Goal: Task Accomplishment & Management: Complete application form

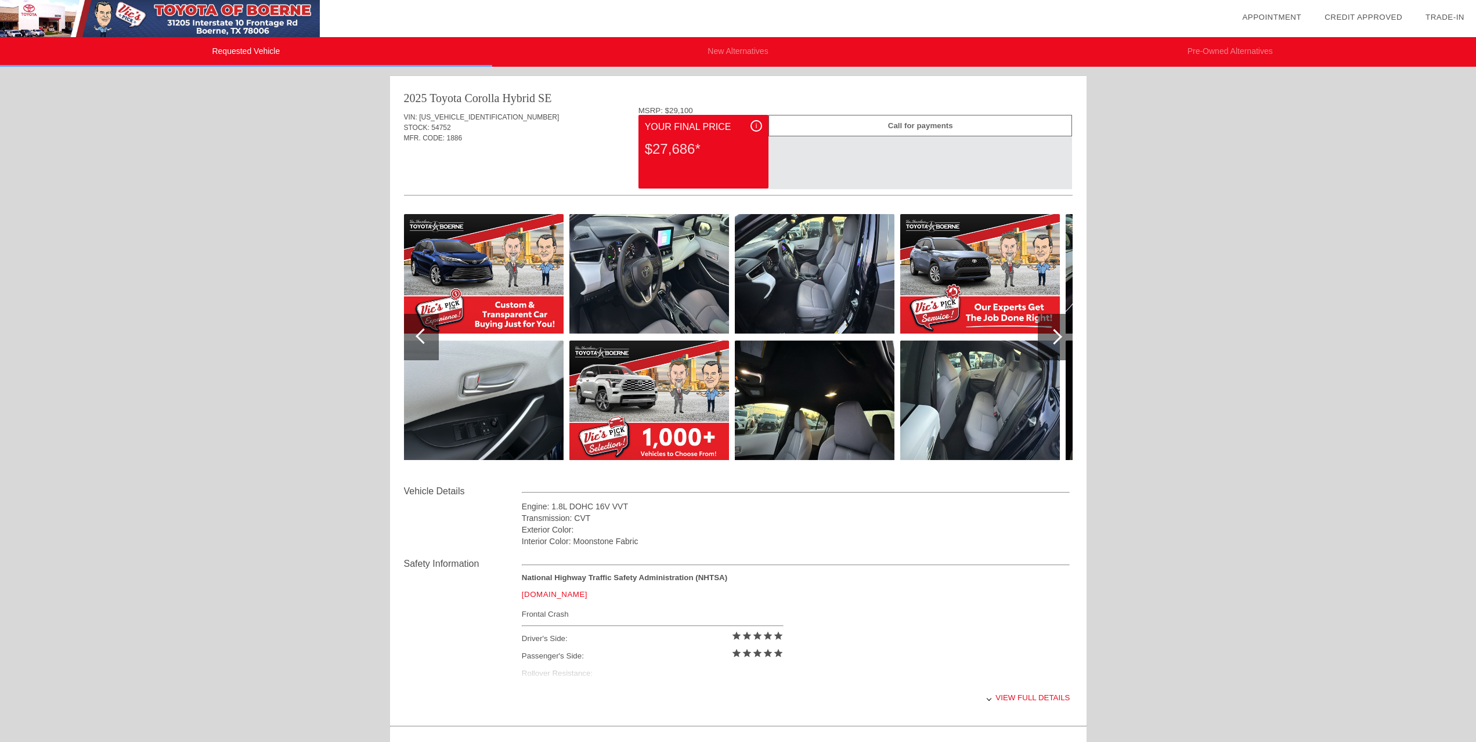
click at [822, 291] on img at bounding box center [815, 274] width 160 height 120
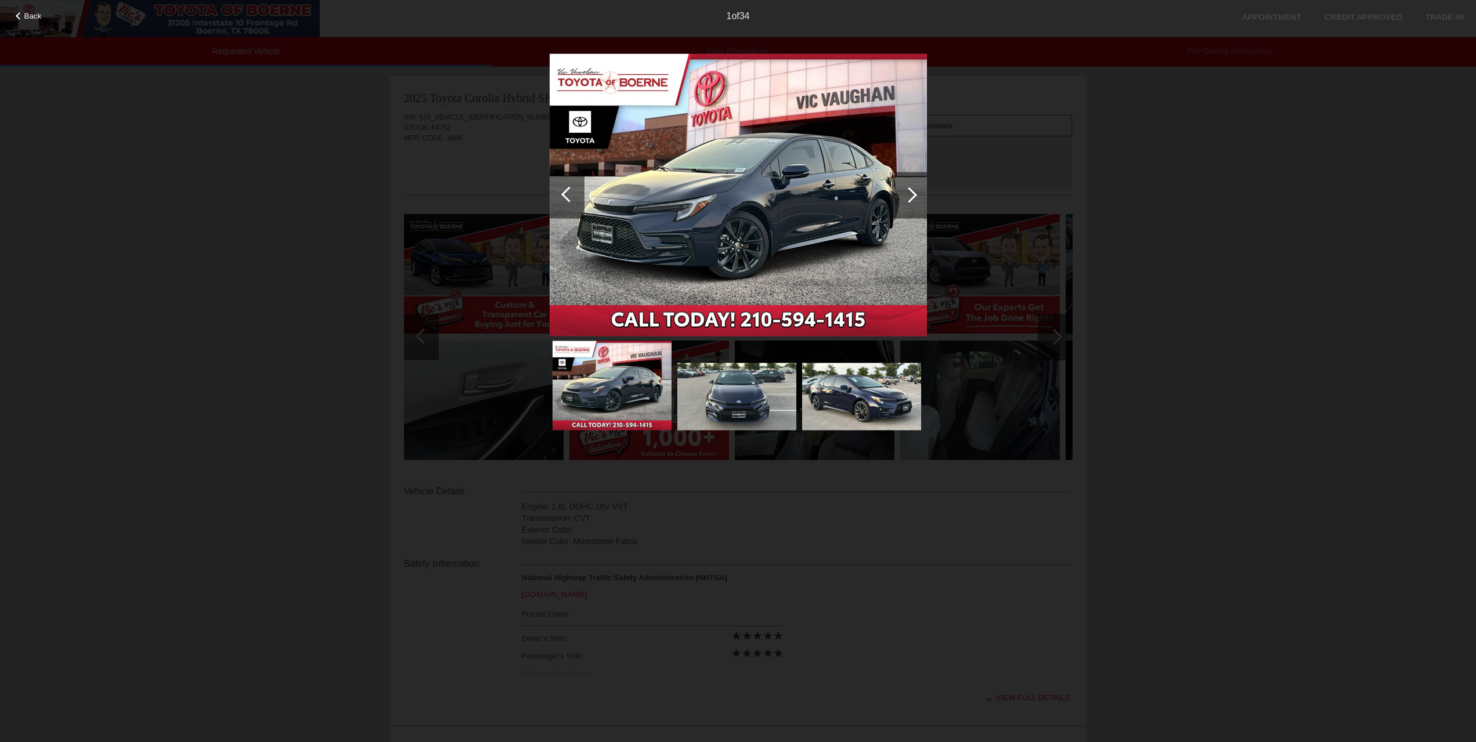
click at [902, 197] on div at bounding box center [909, 195] width 35 height 46
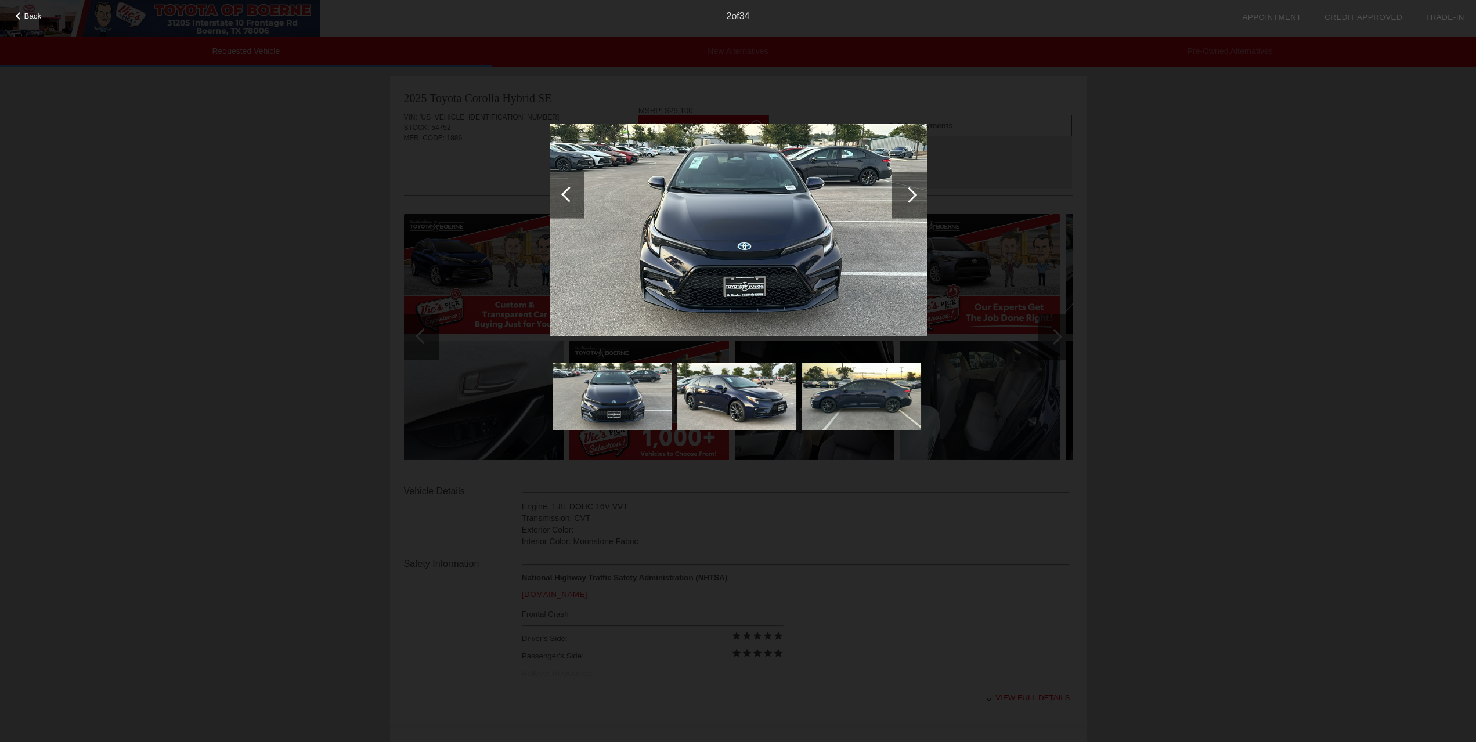
click at [903, 197] on div at bounding box center [909, 195] width 35 height 46
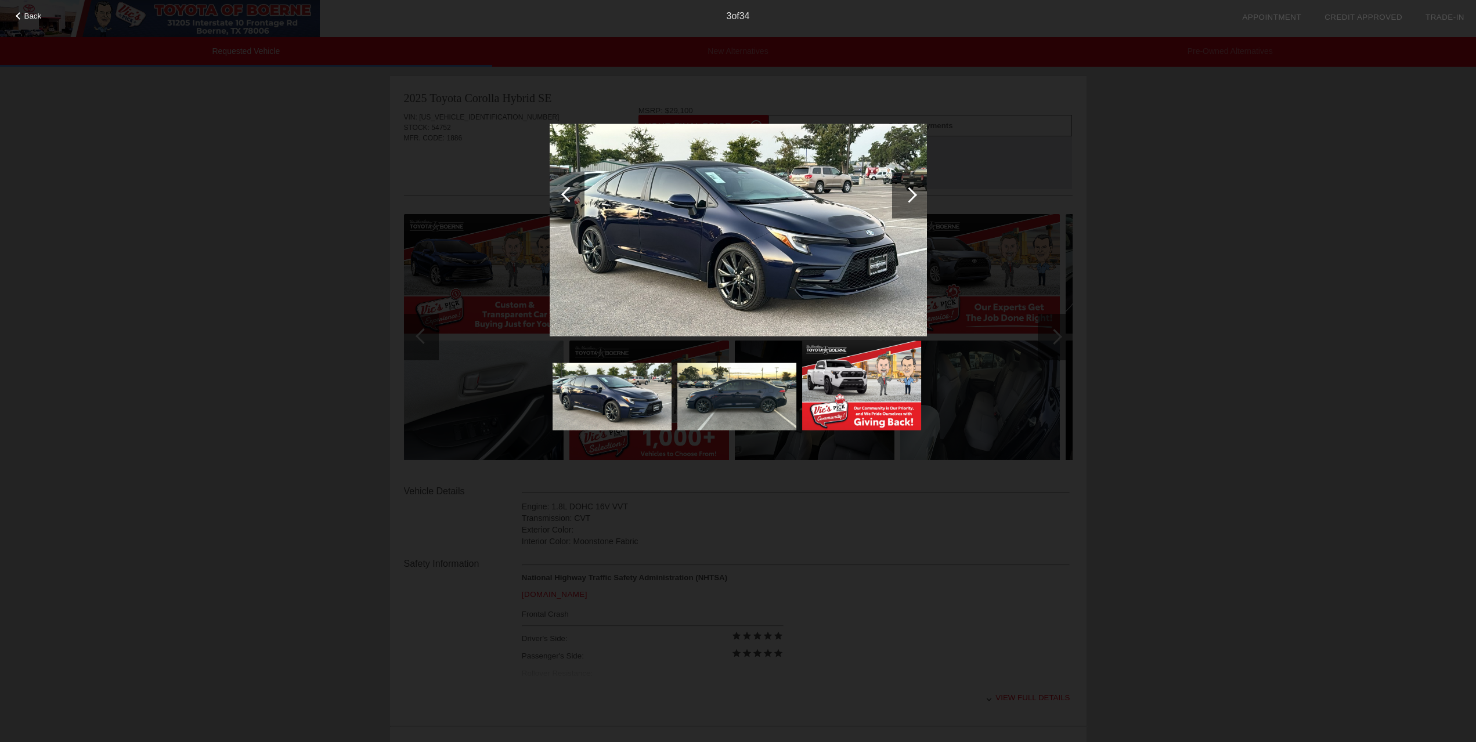
click at [903, 197] on div at bounding box center [909, 195] width 35 height 46
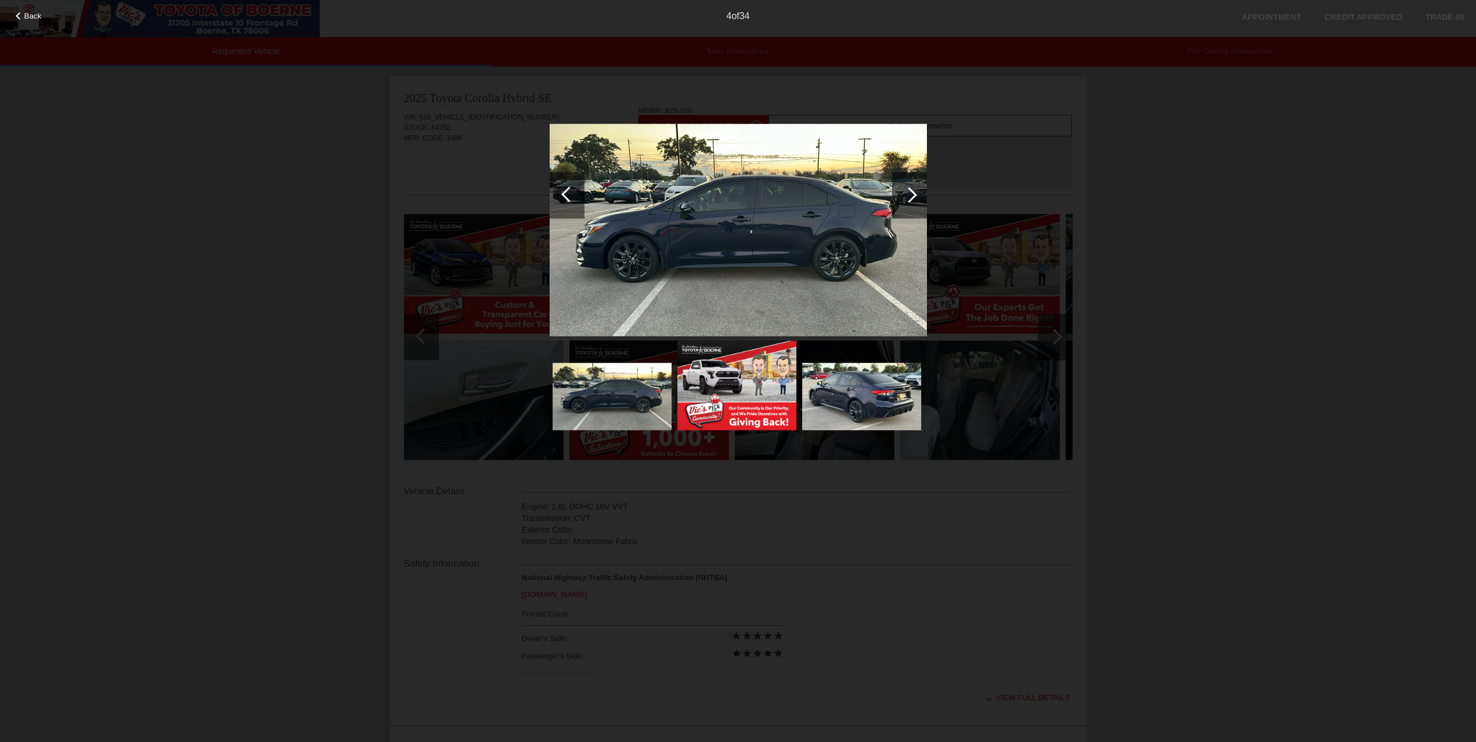
click at [903, 197] on div at bounding box center [909, 195] width 35 height 46
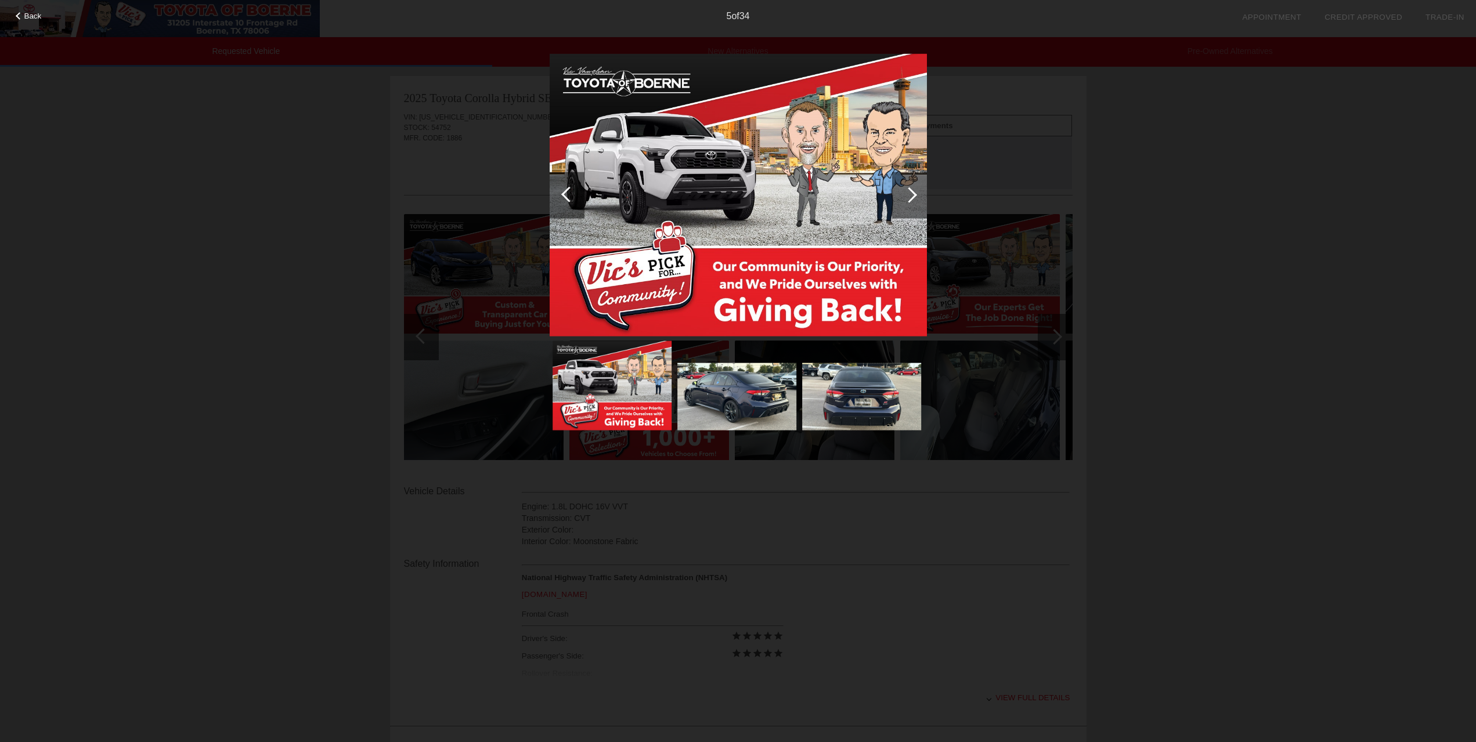
click at [903, 197] on div at bounding box center [909, 195] width 35 height 46
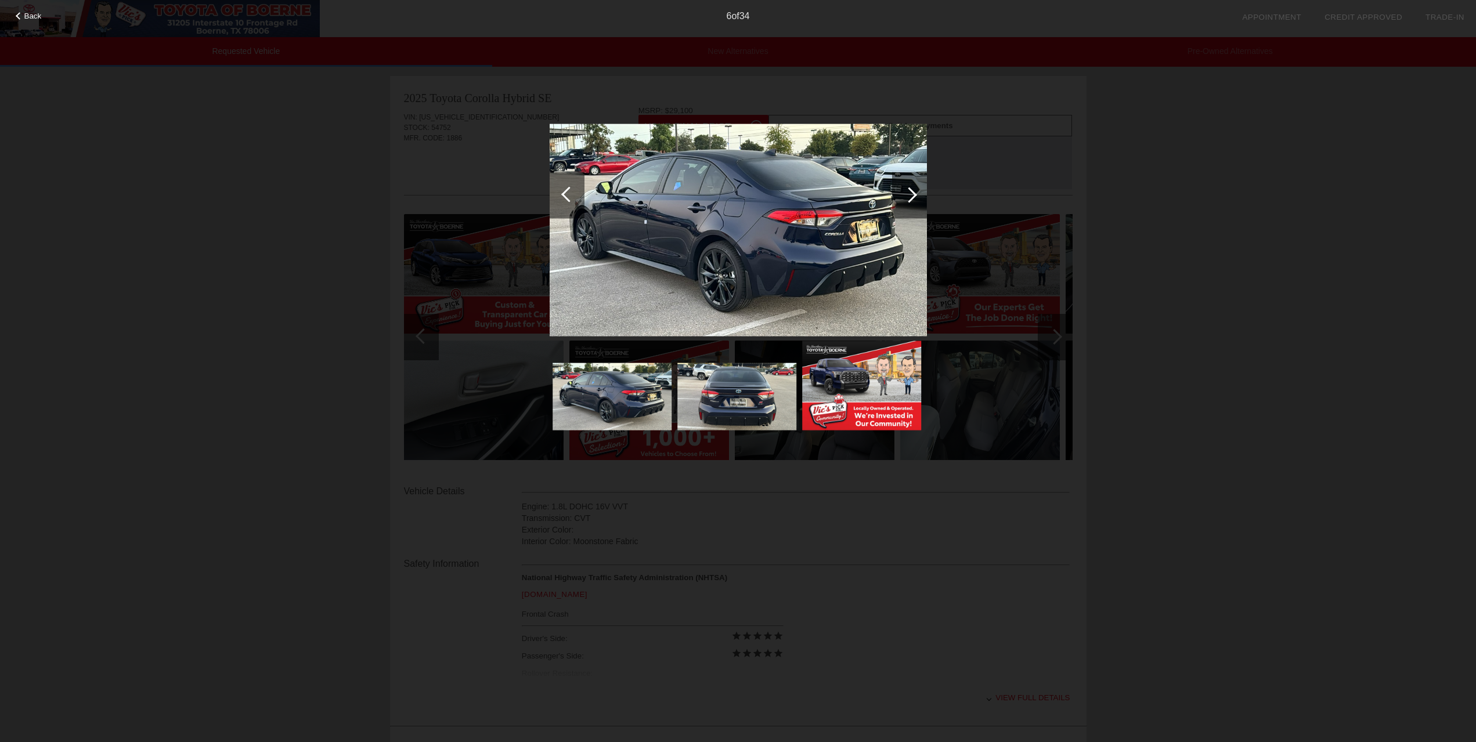
click at [903, 197] on div at bounding box center [909, 195] width 35 height 46
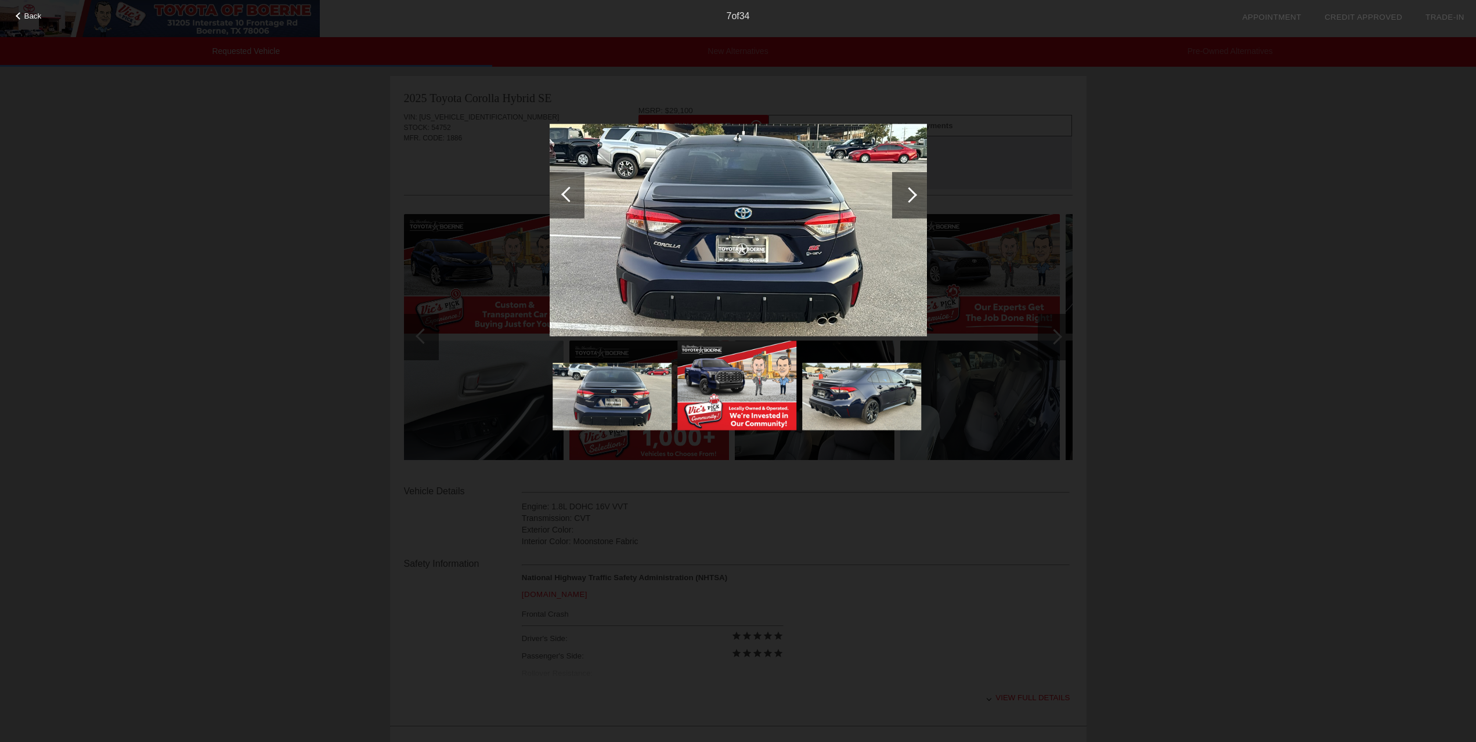
click at [903, 197] on div at bounding box center [909, 195] width 35 height 46
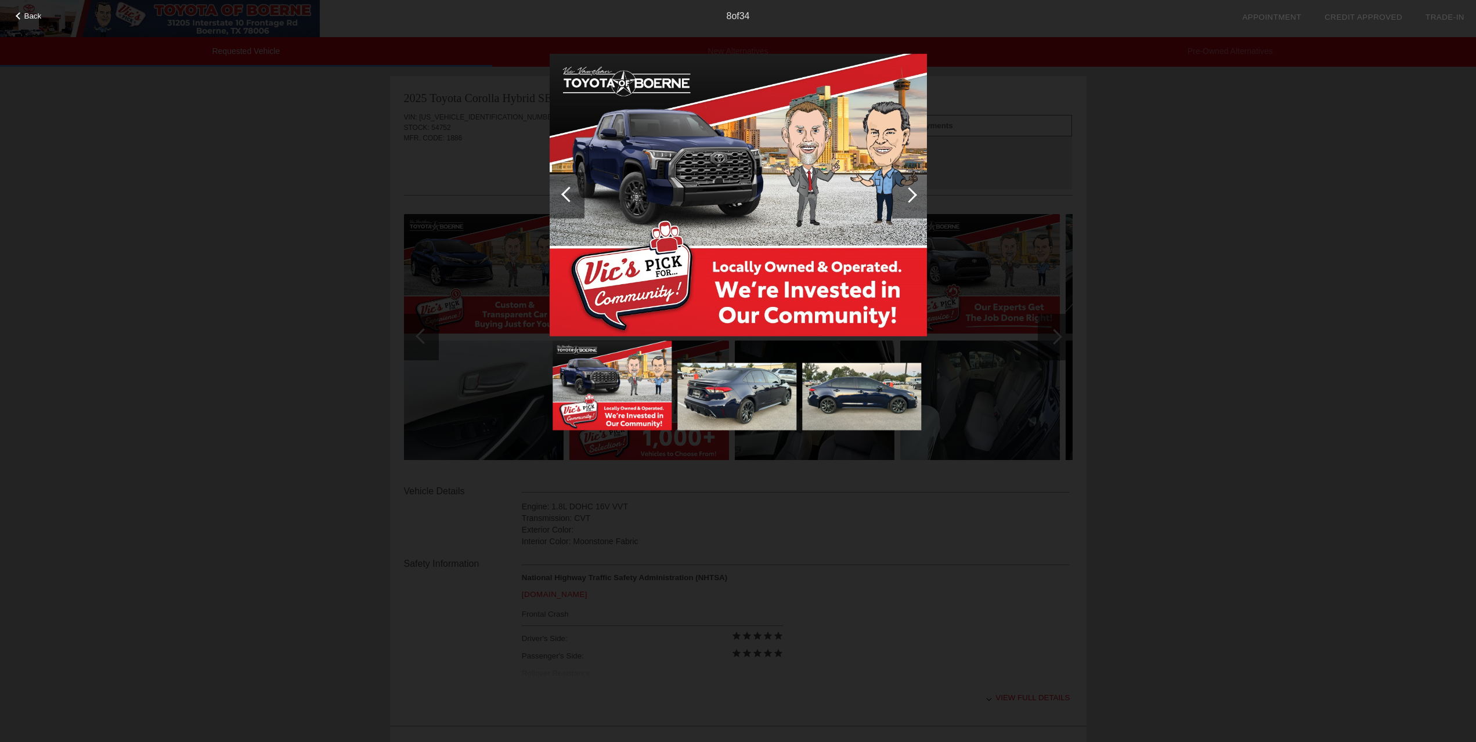
click at [903, 197] on div at bounding box center [909, 195] width 35 height 46
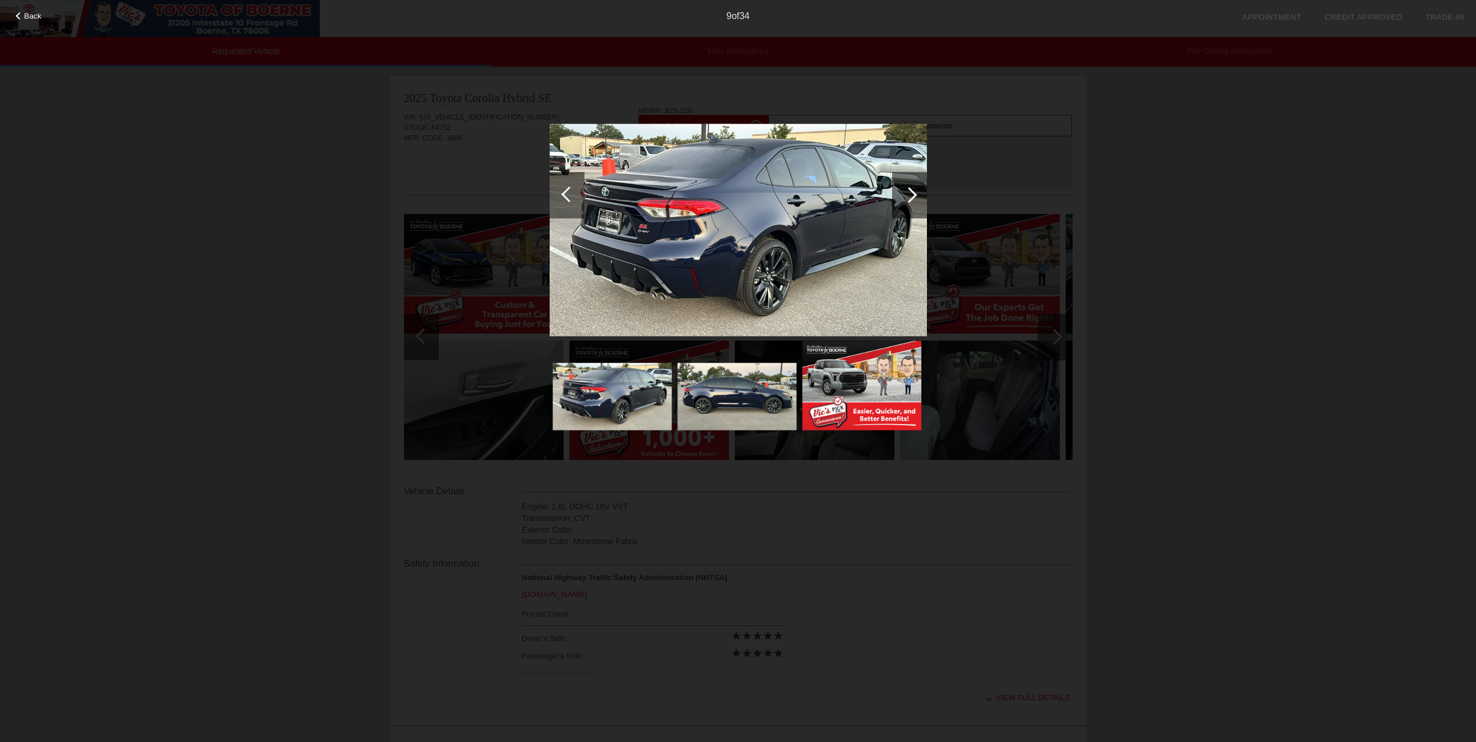
click at [903, 197] on div at bounding box center [909, 195] width 35 height 46
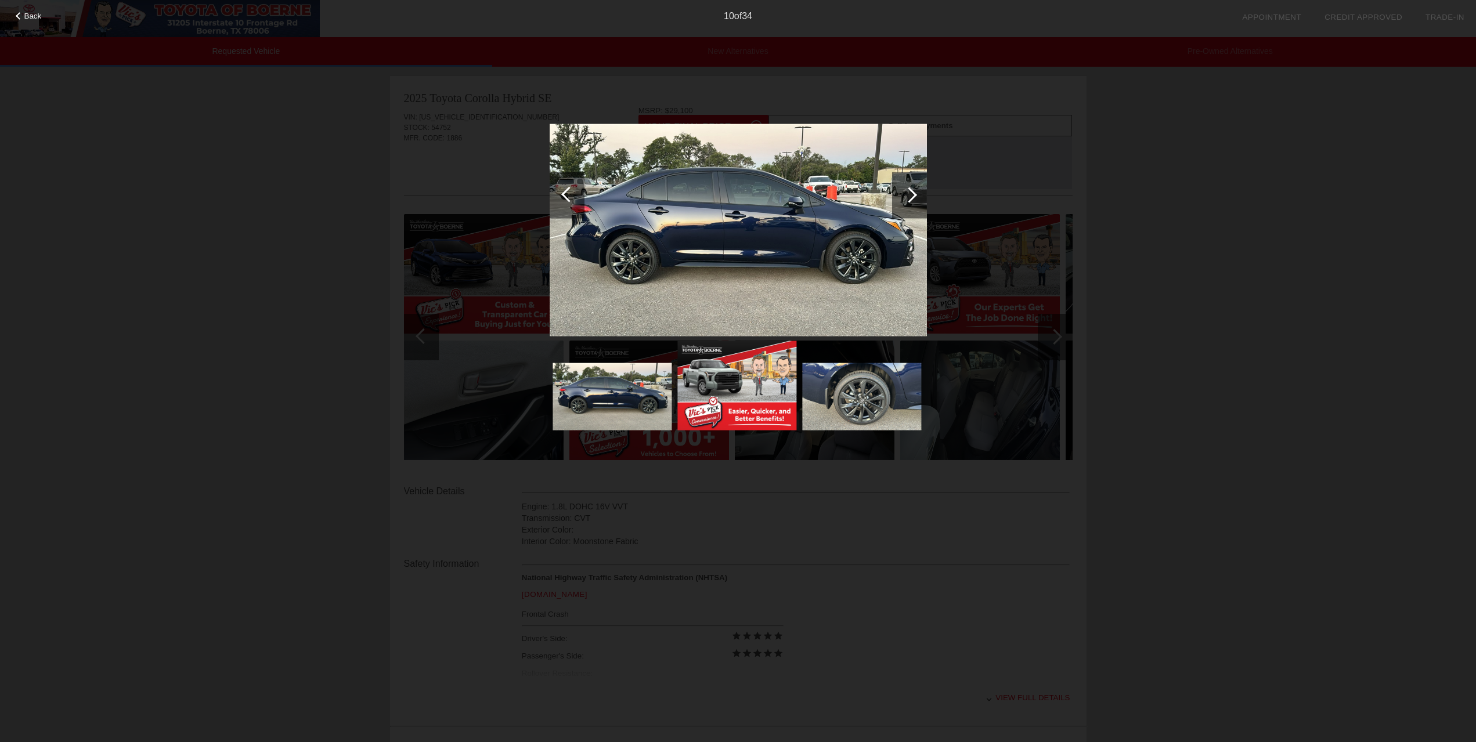
click at [903, 197] on div at bounding box center [909, 195] width 35 height 46
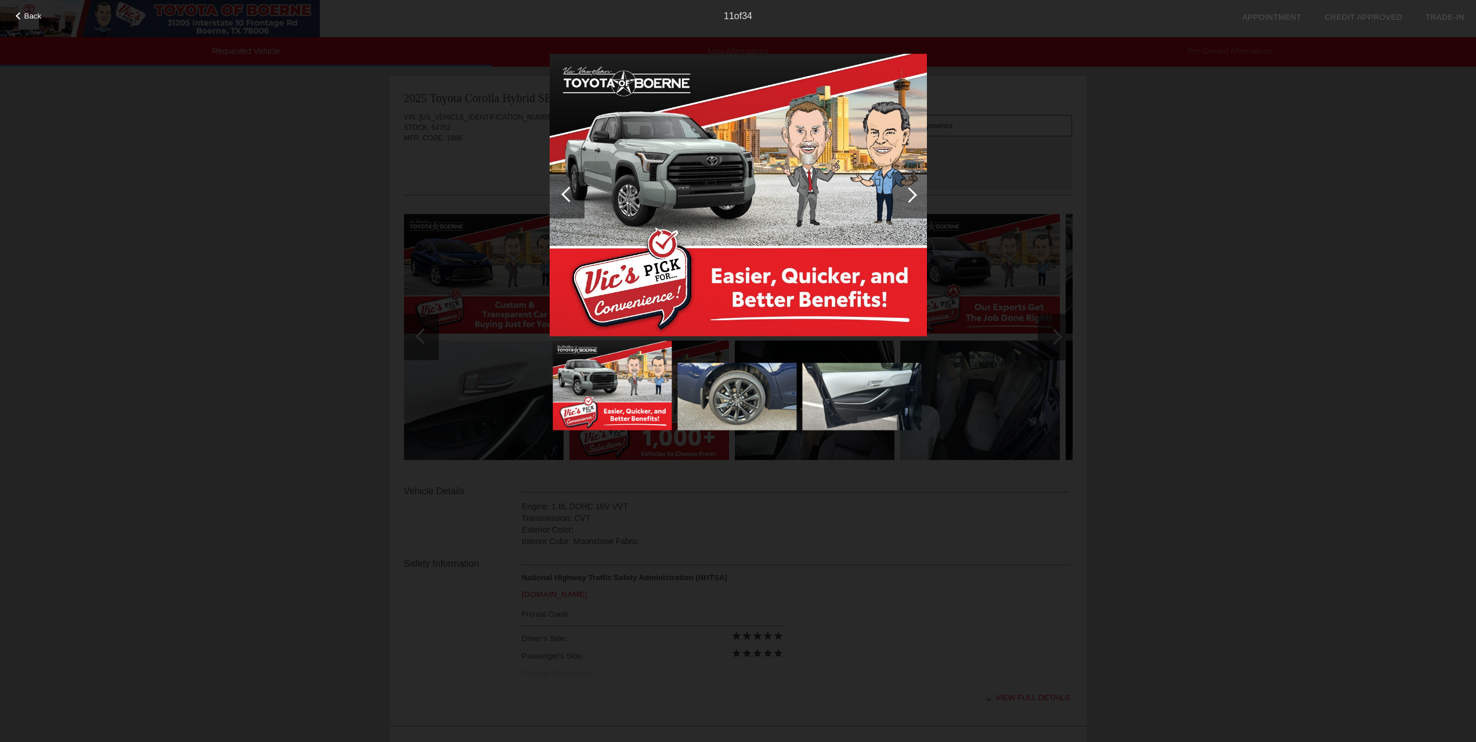
click at [903, 197] on div at bounding box center [909, 195] width 35 height 46
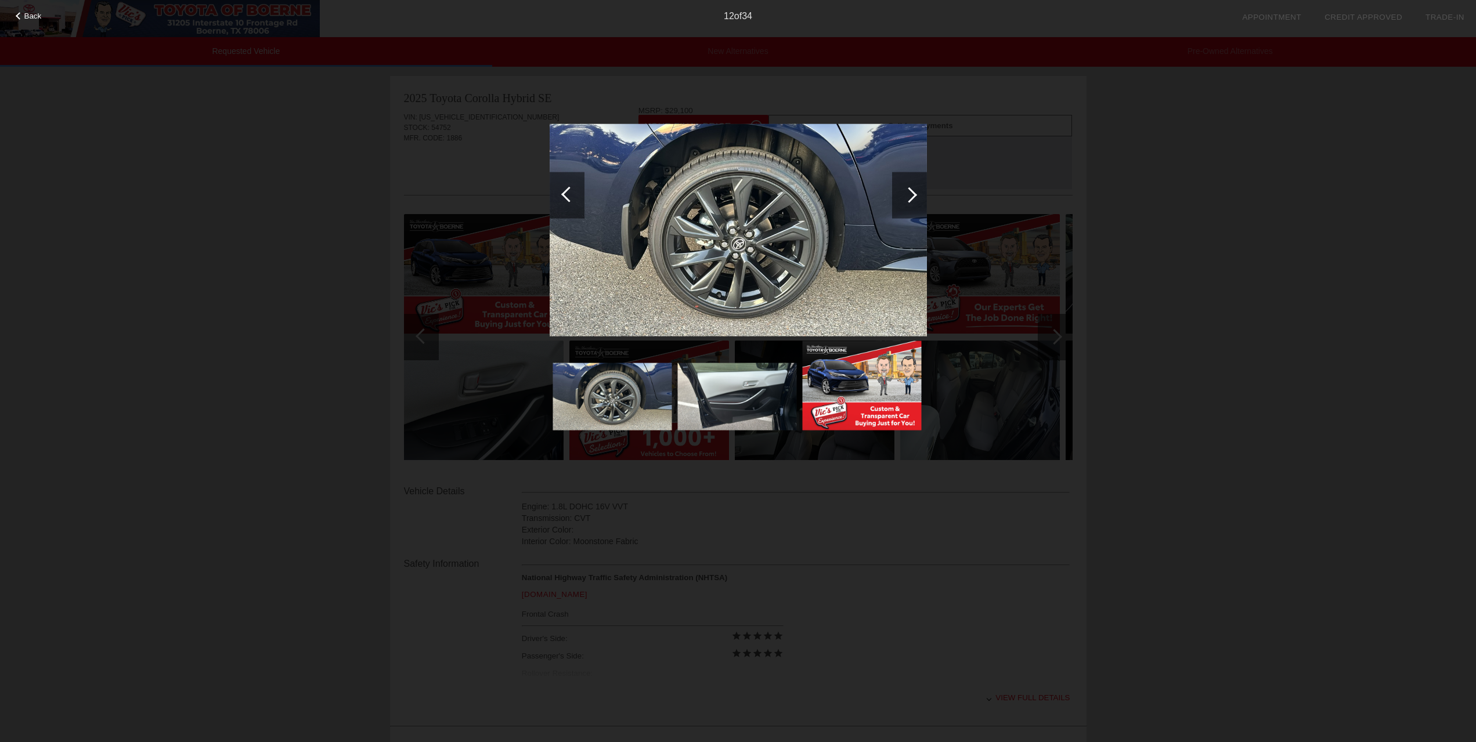
click at [903, 197] on div at bounding box center [909, 195] width 35 height 46
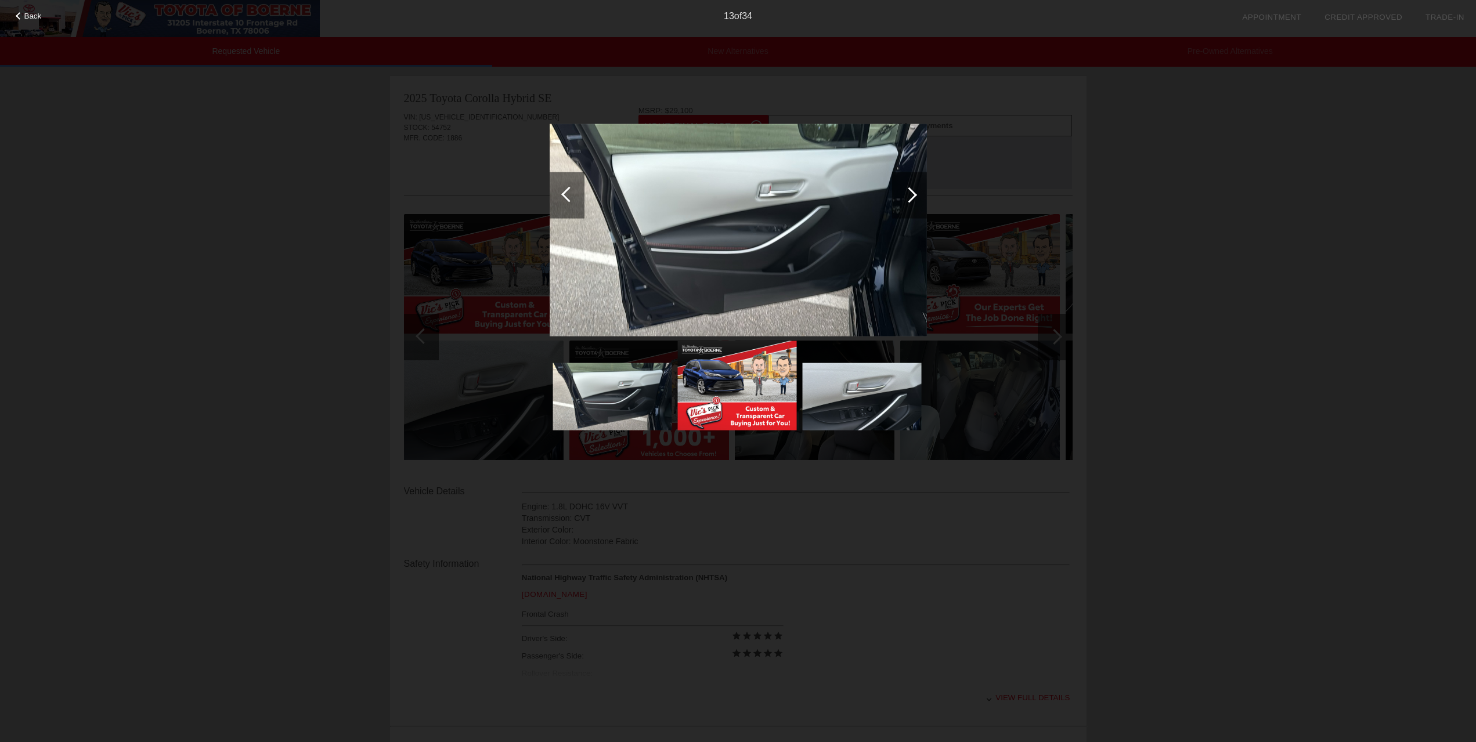
click at [903, 197] on div at bounding box center [909, 195] width 35 height 46
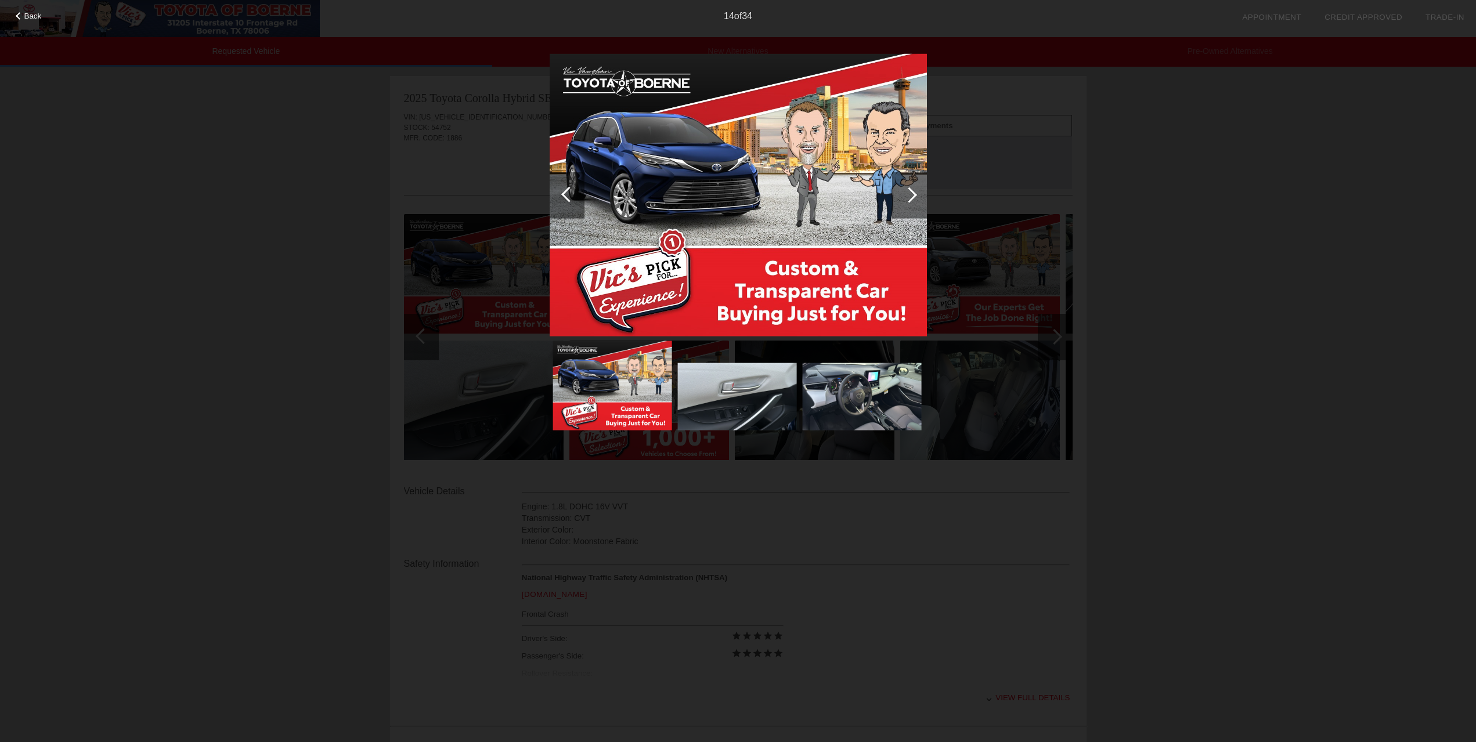
click at [903, 197] on div at bounding box center [909, 195] width 35 height 46
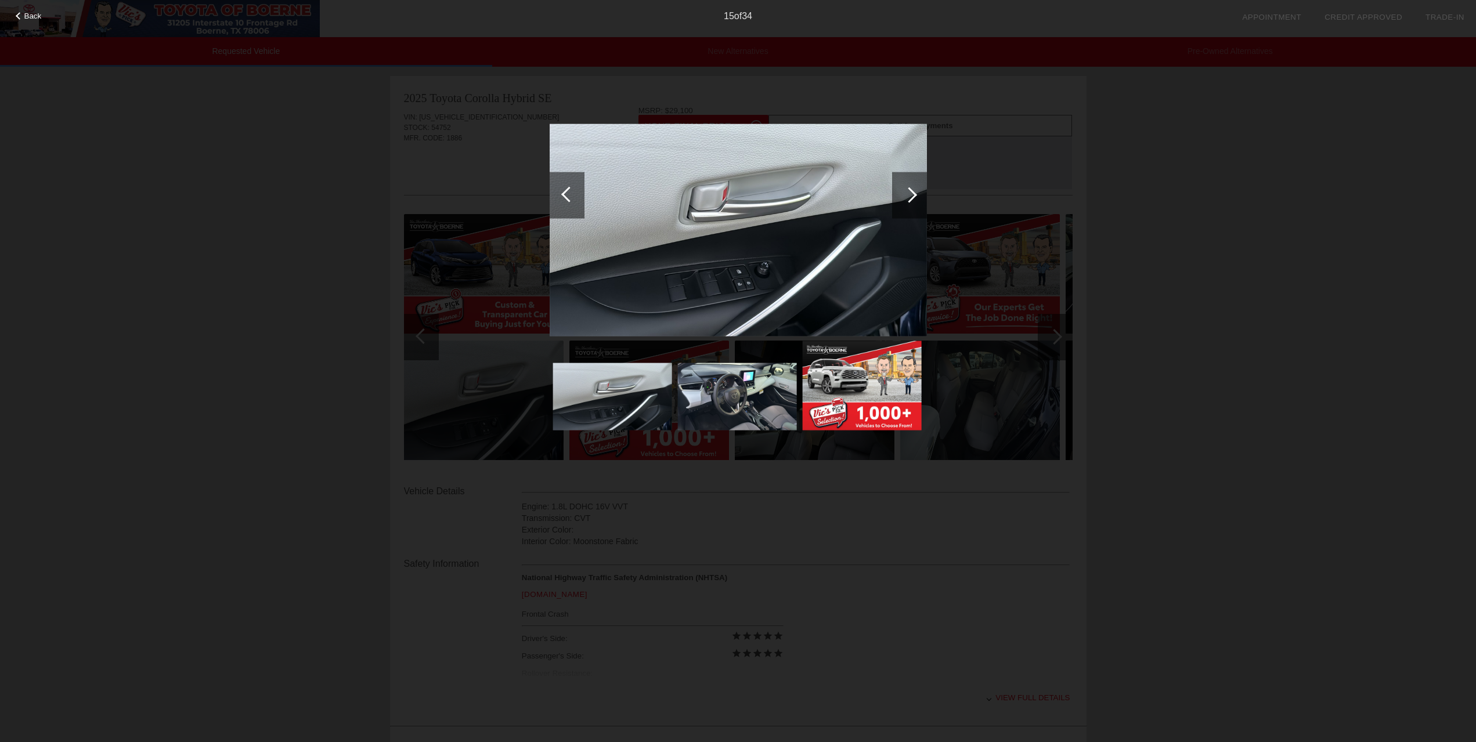
click at [903, 197] on div at bounding box center [909, 195] width 35 height 46
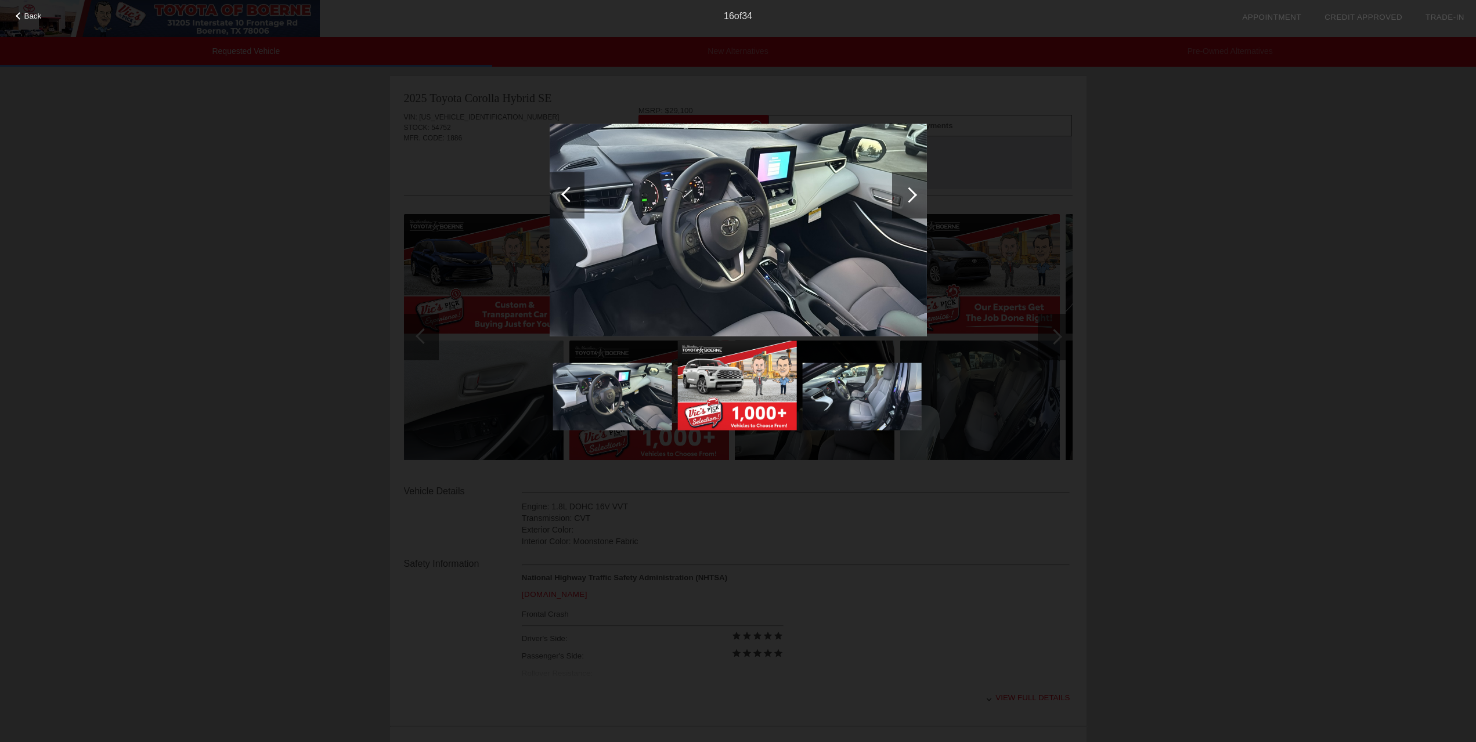
click at [917, 201] on div at bounding box center [909, 195] width 35 height 46
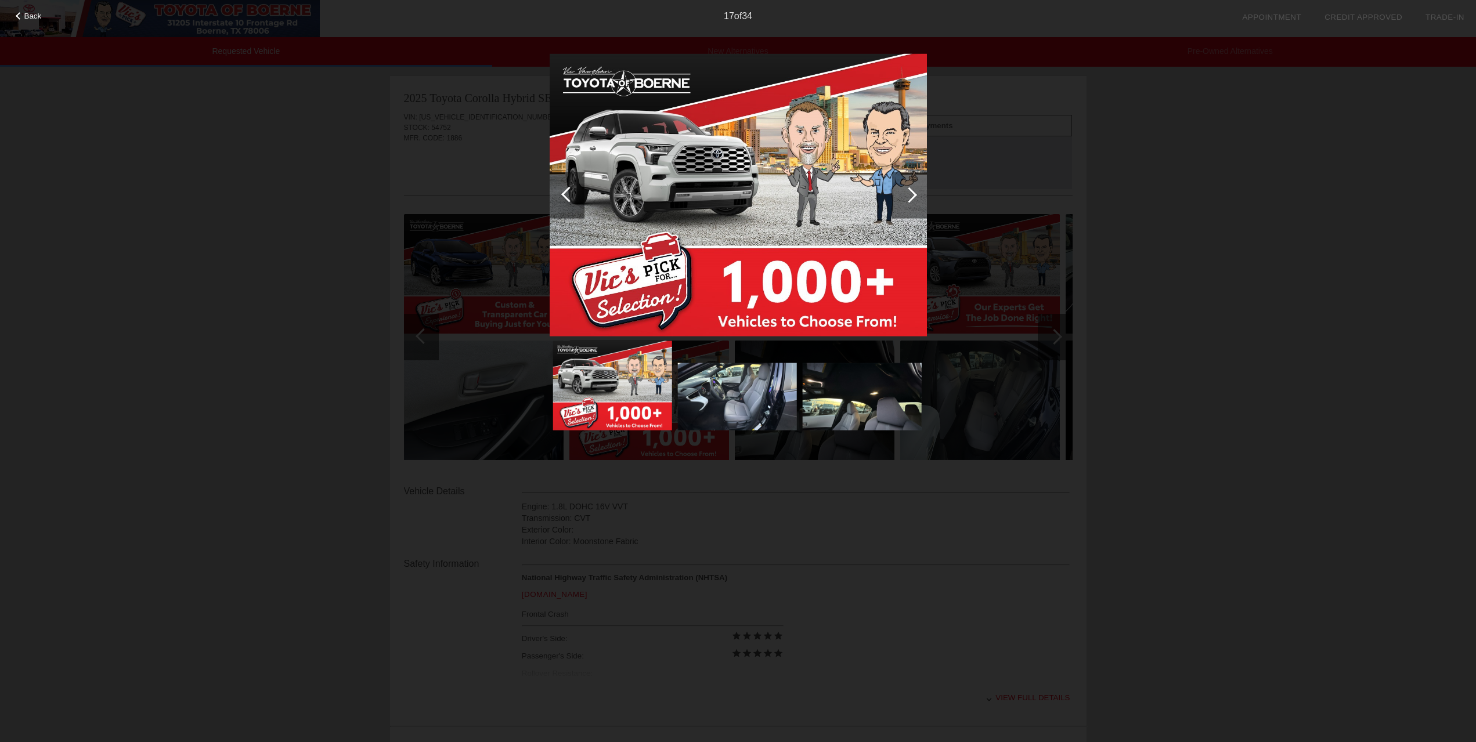
click at [917, 201] on div at bounding box center [909, 195] width 35 height 46
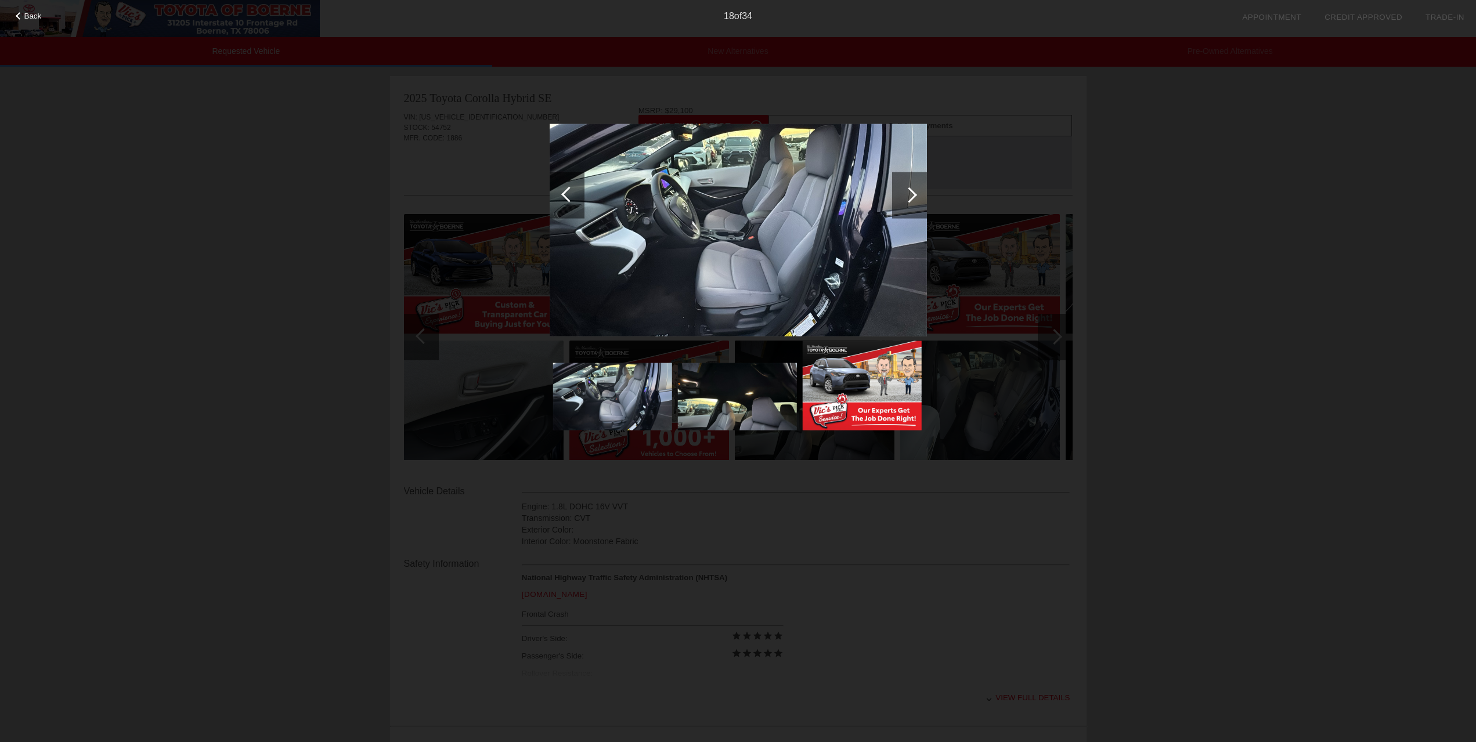
click at [760, 253] on img at bounding box center [738, 230] width 377 height 212
click at [913, 193] on div at bounding box center [910, 195] width 16 height 16
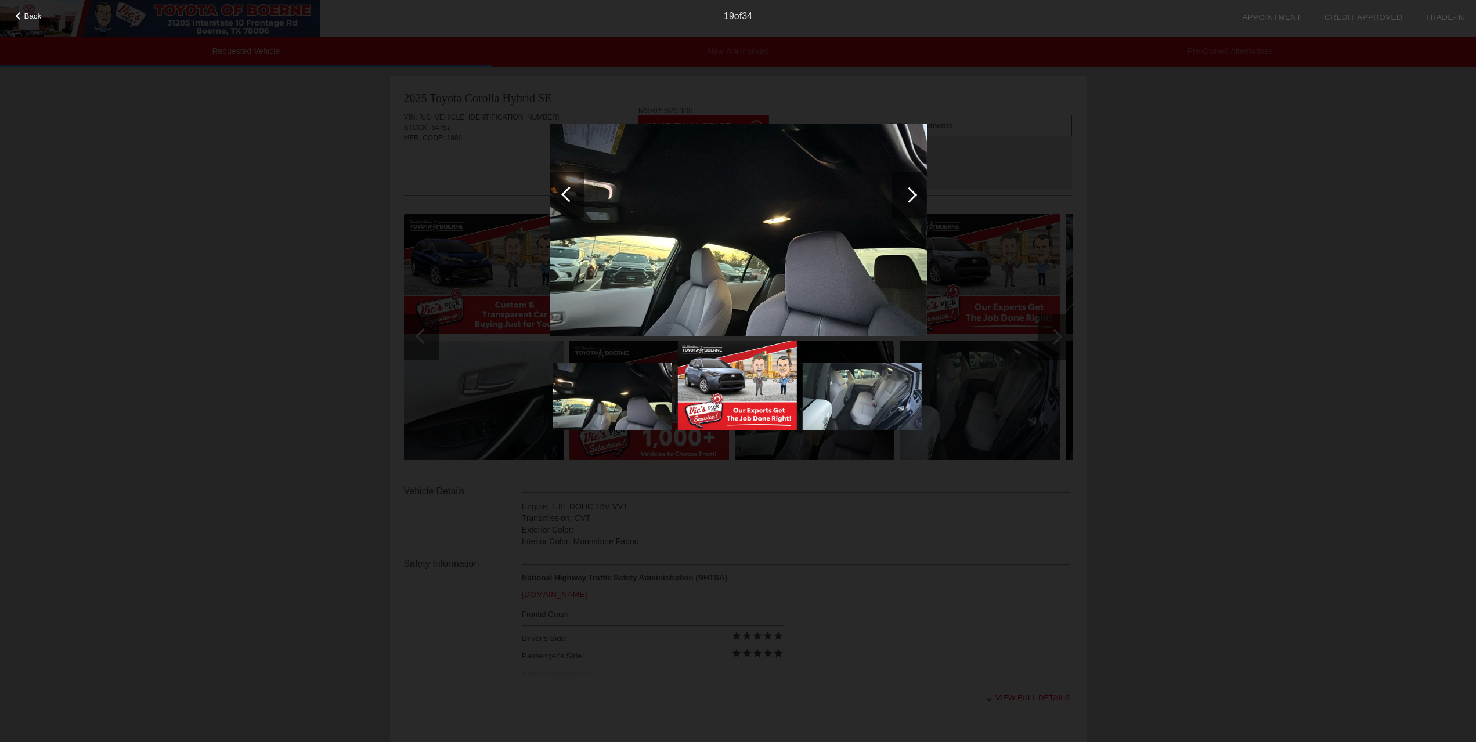
click at [1327, 85] on div "Back 19 of 34" at bounding box center [738, 371] width 1476 height 742
click at [918, 196] on div at bounding box center [909, 195] width 35 height 46
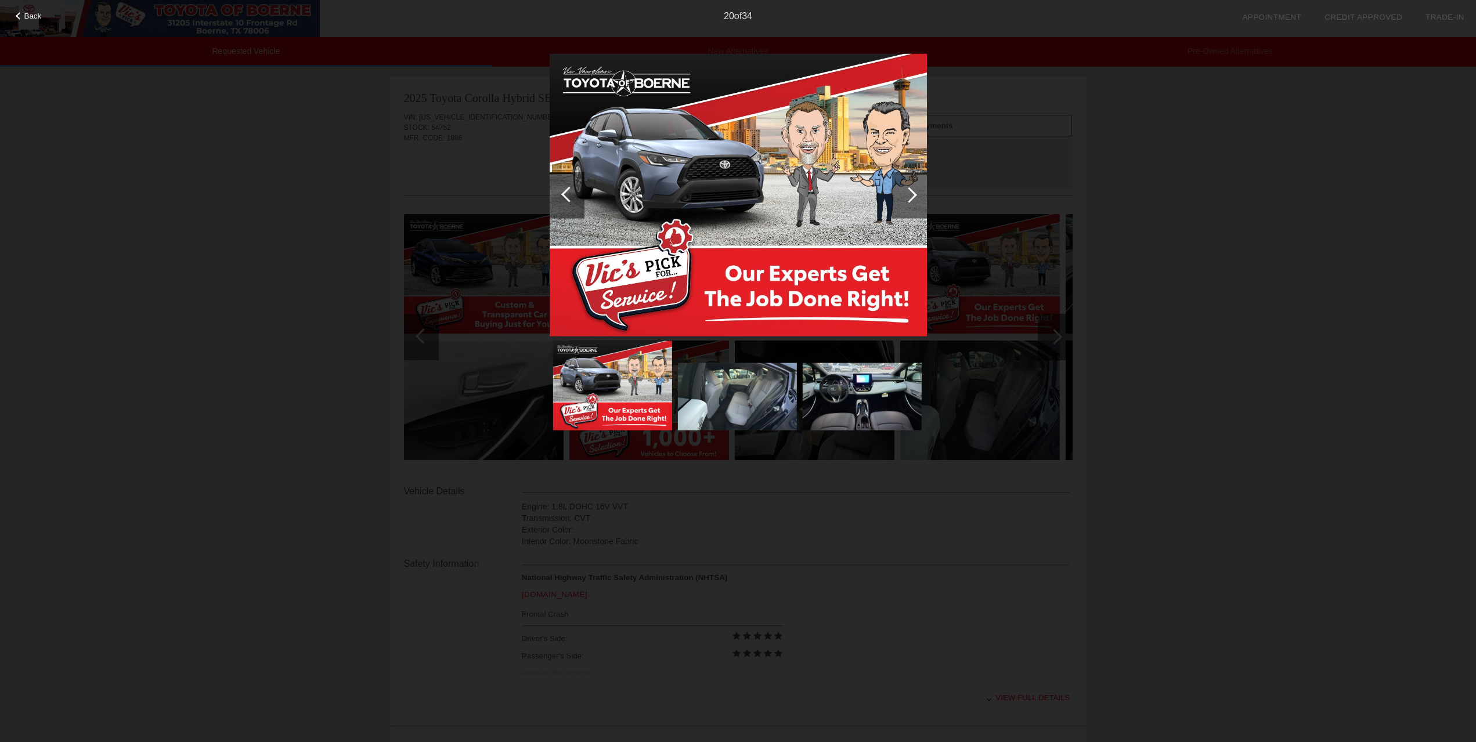
click at [918, 196] on div at bounding box center [909, 195] width 35 height 46
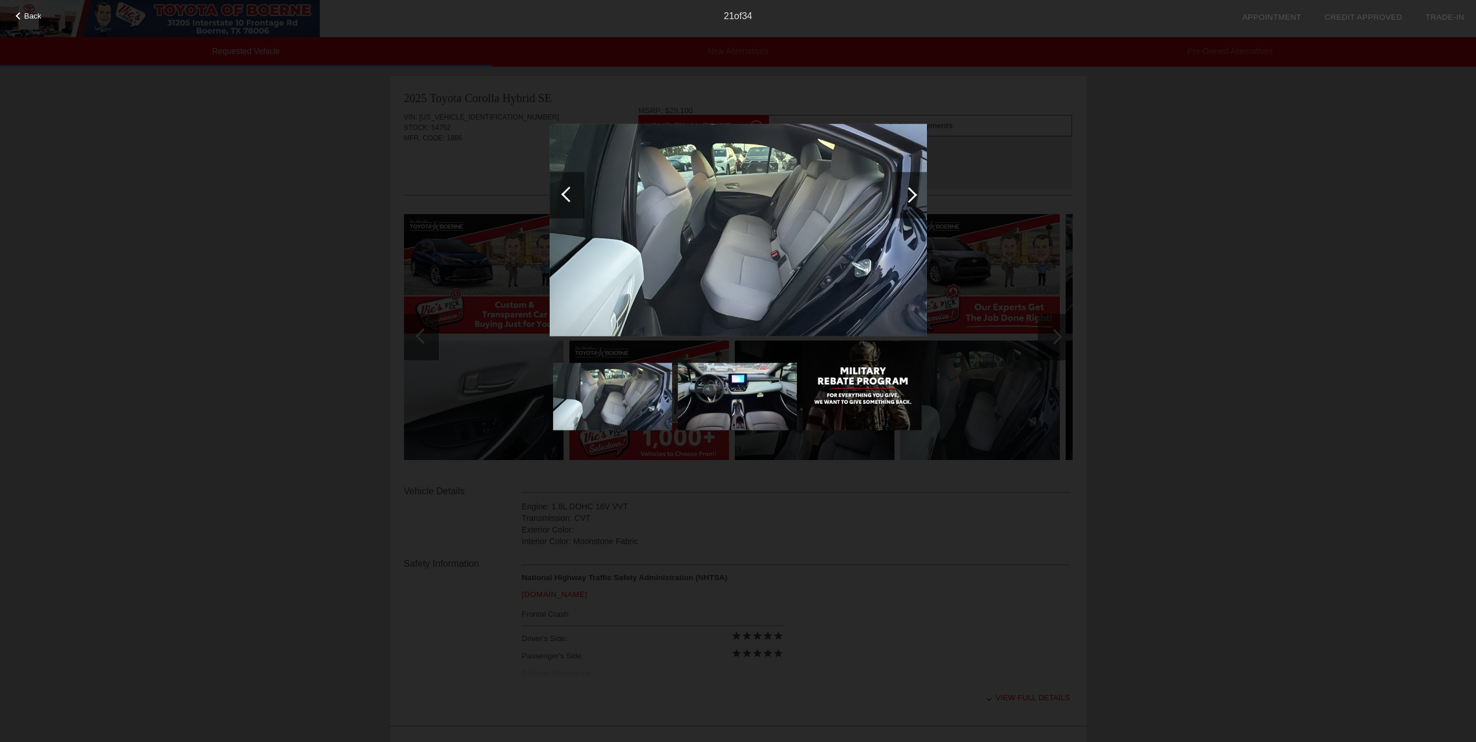
click at [918, 196] on div at bounding box center [909, 195] width 35 height 46
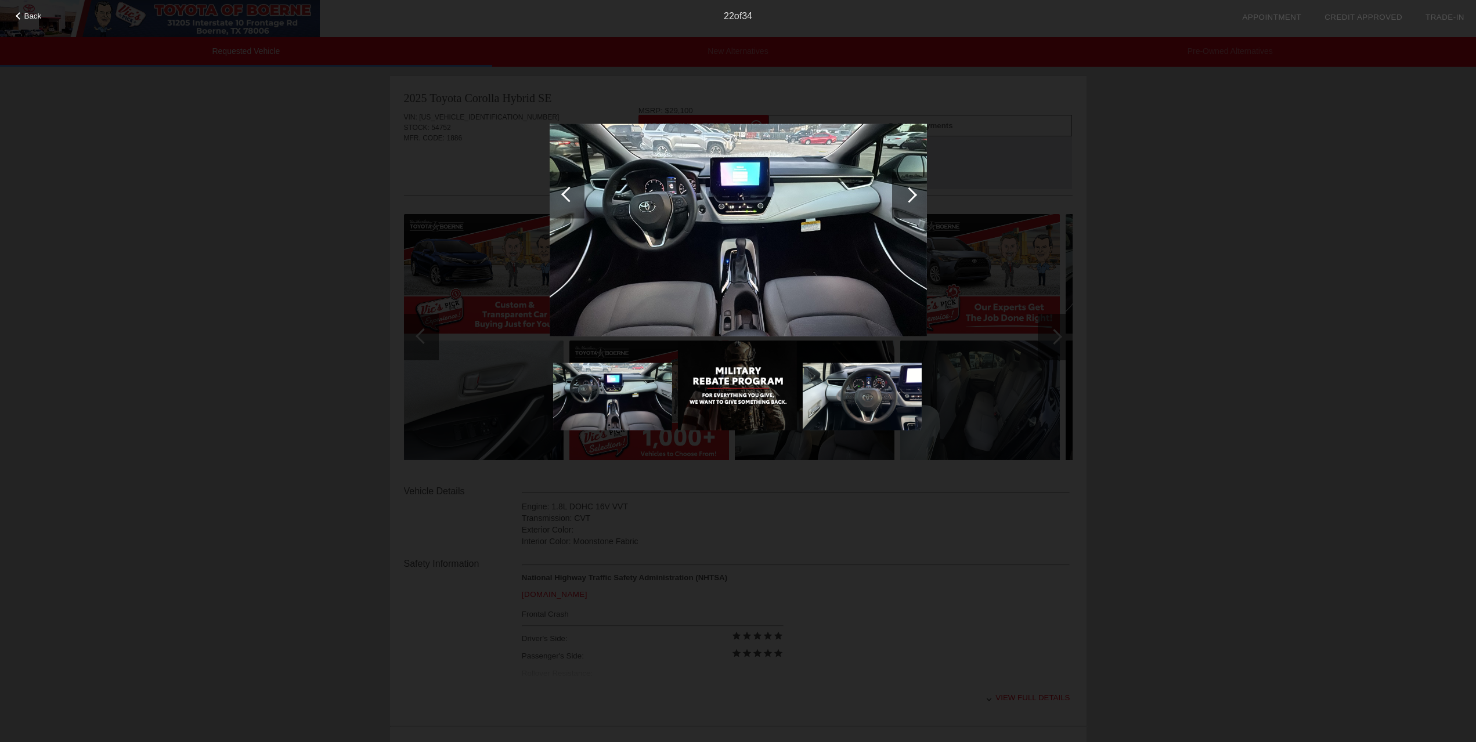
click at [918, 196] on div at bounding box center [909, 195] width 35 height 46
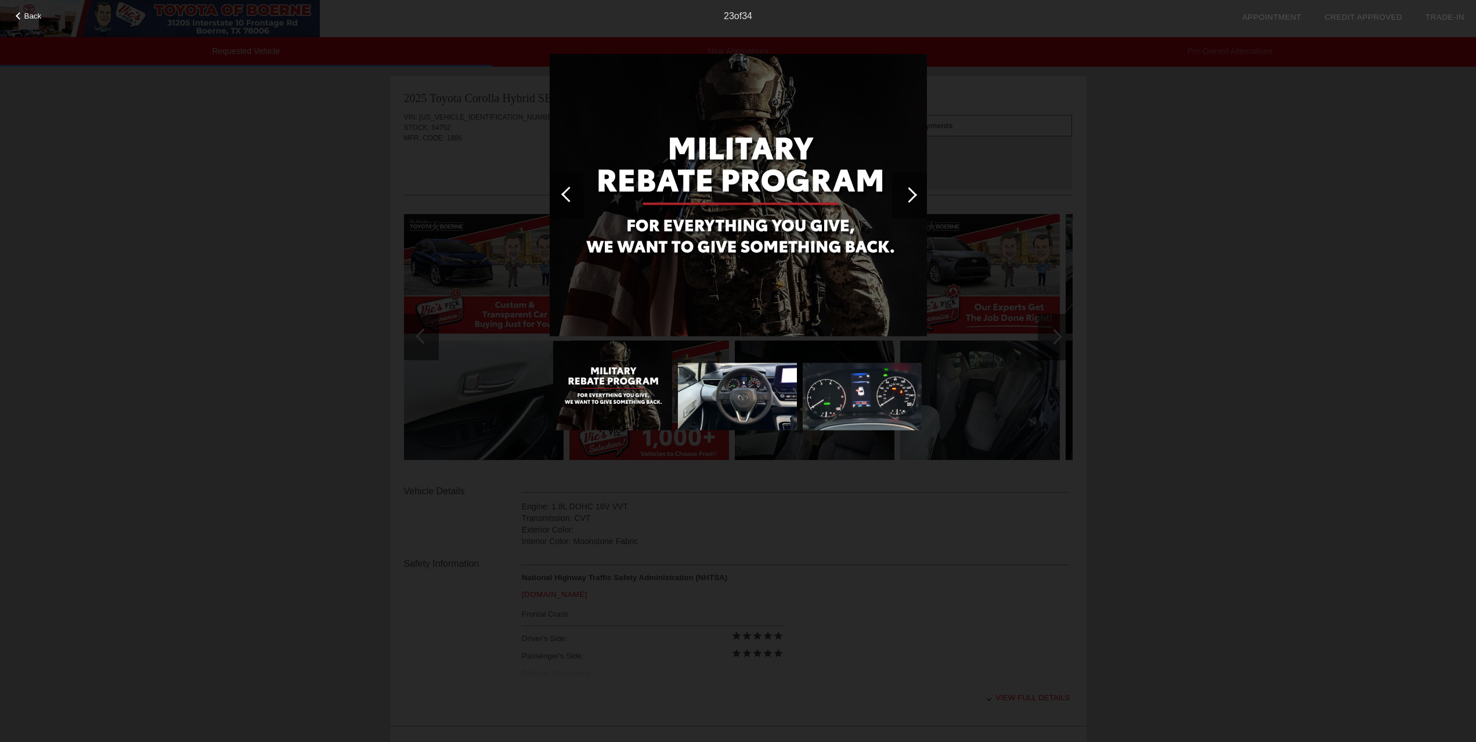
click at [918, 196] on div at bounding box center [909, 195] width 35 height 46
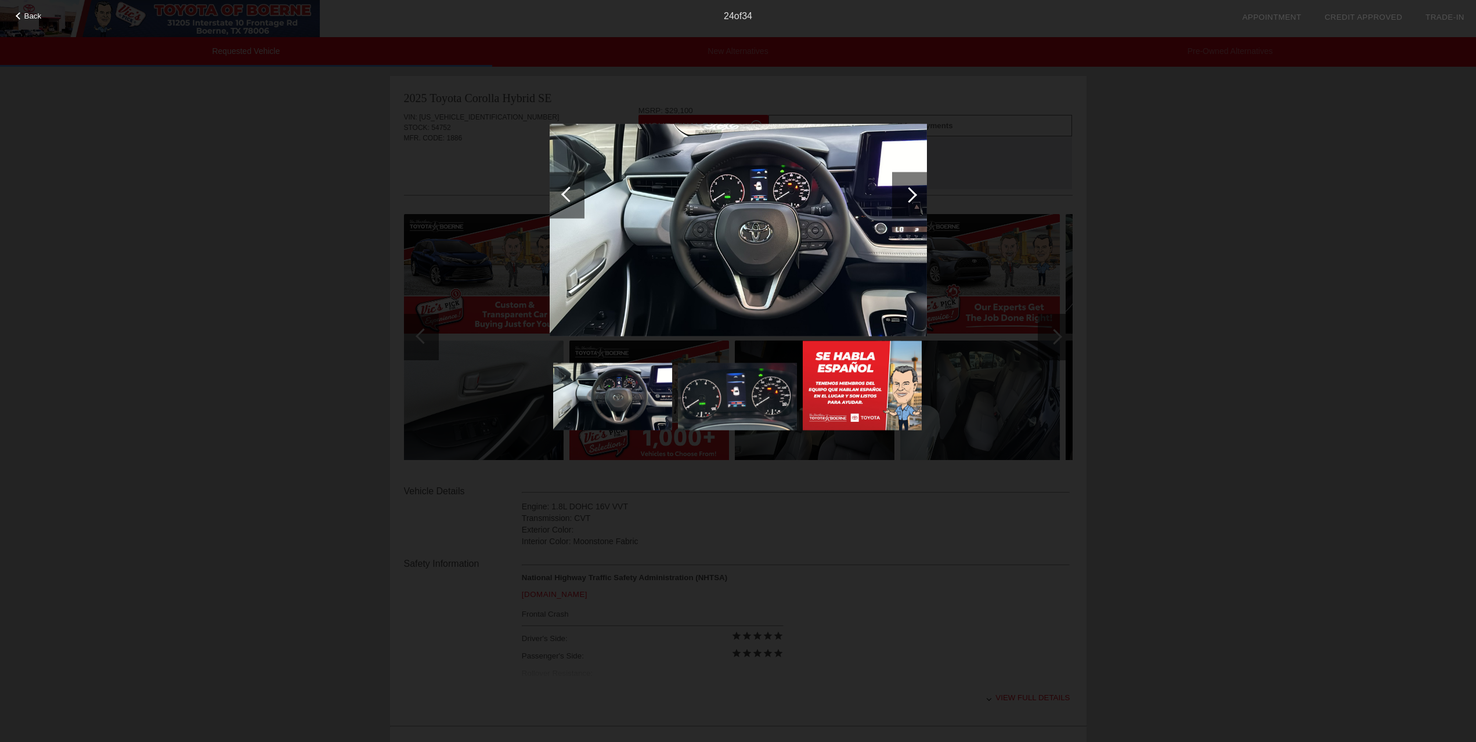
click at [918, 196] on div at bounding box center [909, 195] width 35 height 46
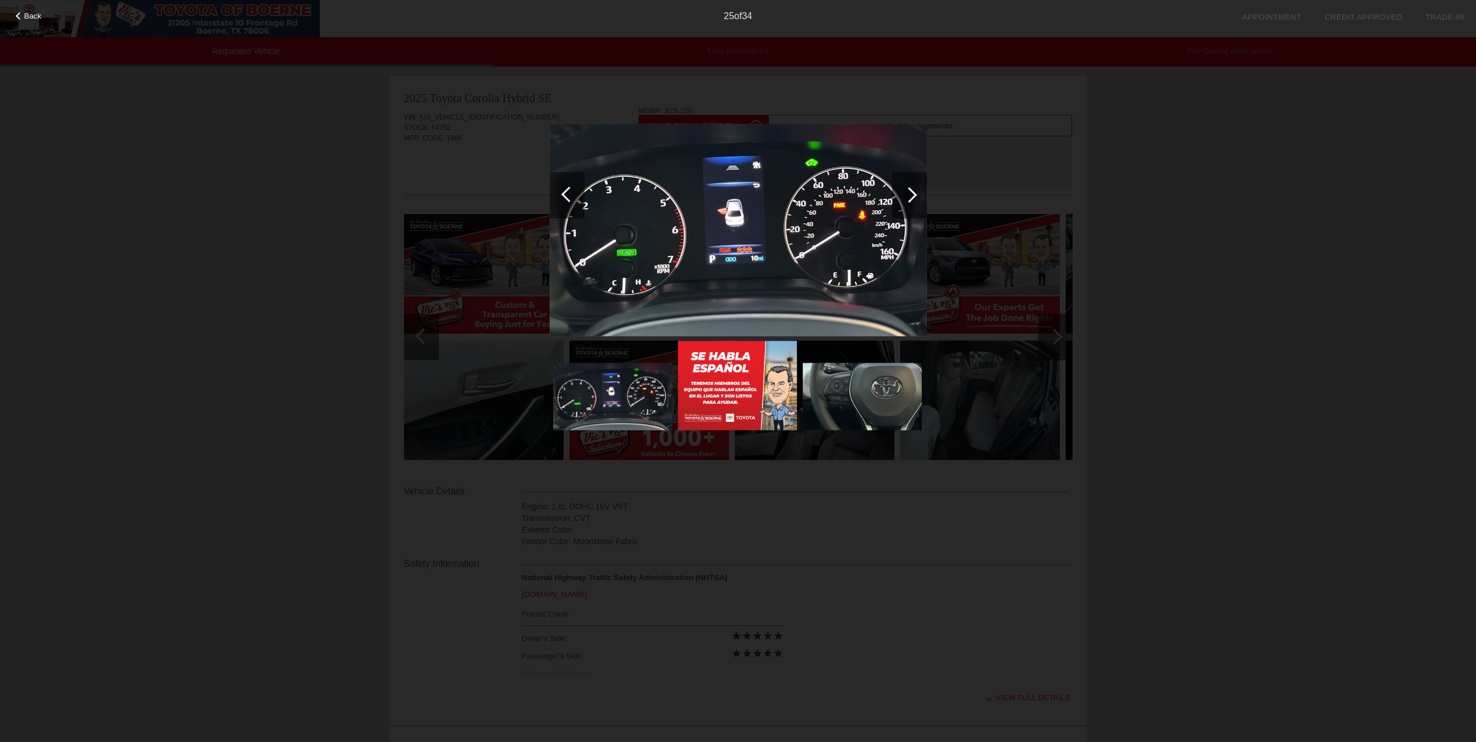
click at [918, 196] on div at bounding box center [909, 195] width 35 height 46
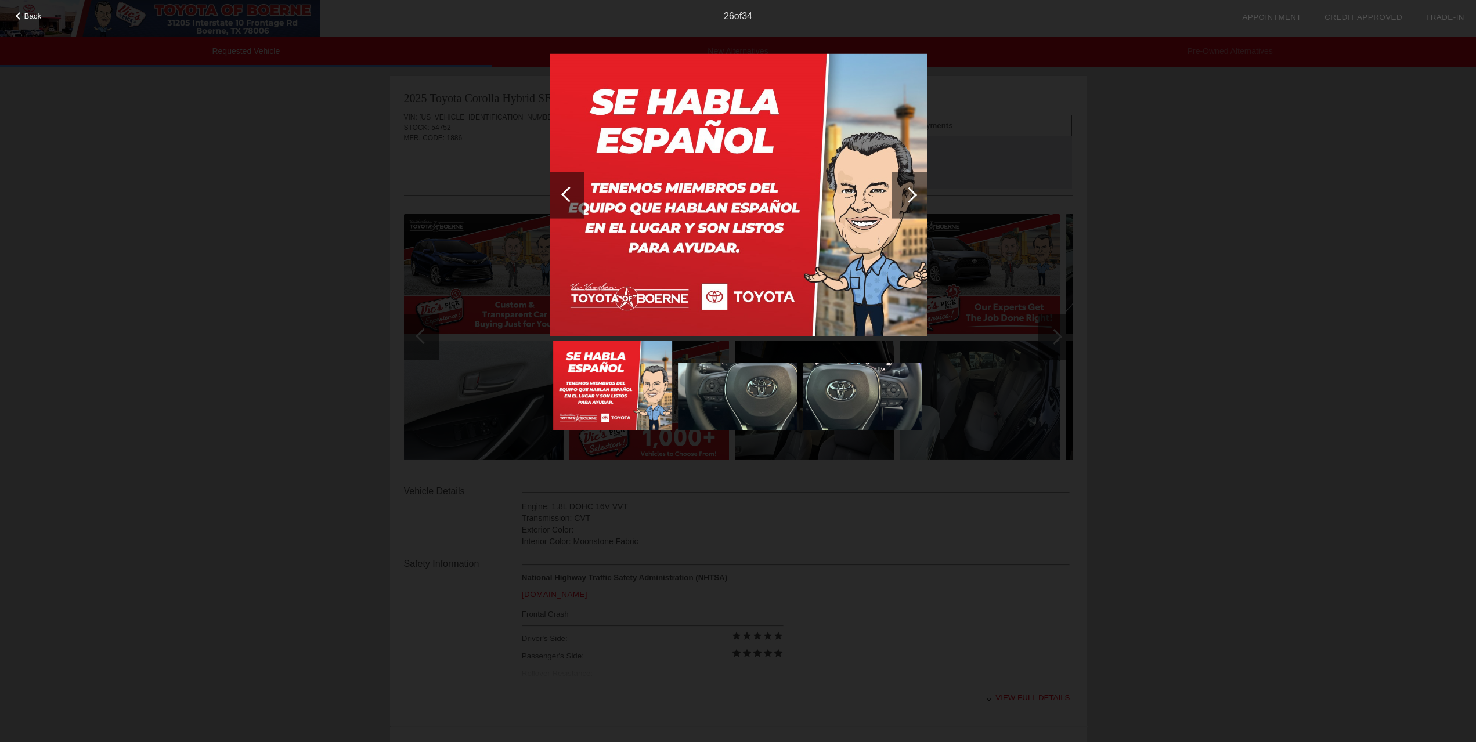
click at [986, 135] on div "Back 26 of 34" at bounding box center [738, 371] width 1476 height 742
click at [1173, 301] on div "Back 26 of 34" at bounding box center [738, 371] width 1476 height 742
click at [30, 16] on span "Back" at bounding box center [32, 16] width 17 height 9
